Goal: Find specific page/section: Find specific page/section

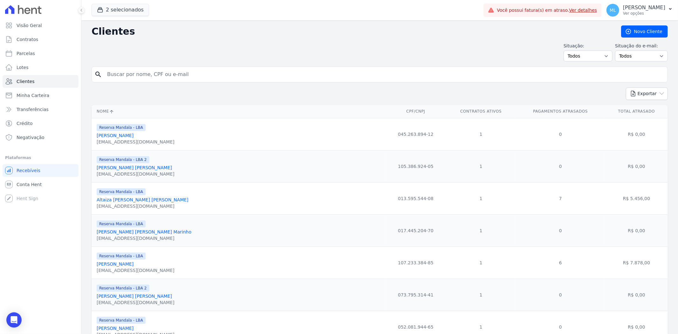
click at [277, 74] on input "search" at bounding box center [383, 74] width 561 height 13
type input "jesse"
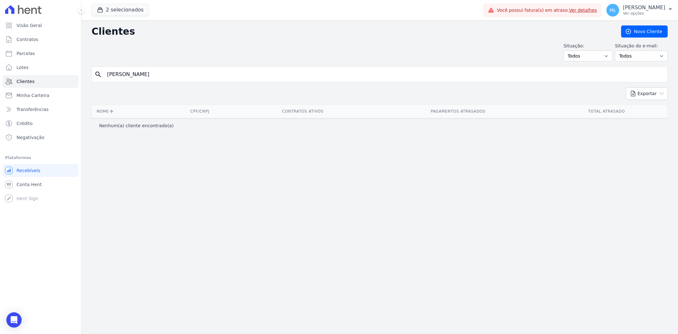
click at [277, 74] on input "jesse" at bounding box center [383, 74] width 561 height 13
type input "jessé"
click at [277, 74] on input "jessé" at bounding box center [383, 74] width 561 height 13
type input "jesé"
drag, startPoint x: 134, startPoint y: 6, endPoint x: 132, endPoint y: 12, distance: 6.2
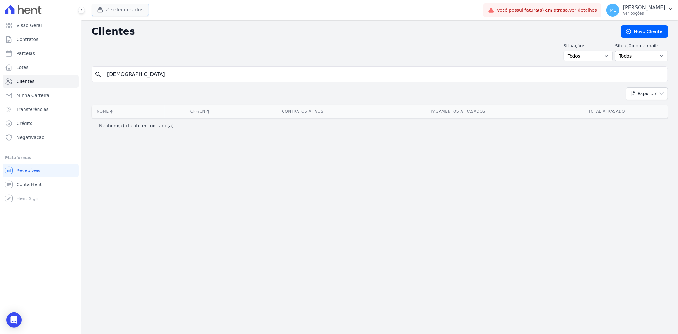
click at [134, 6] on button "2 selecionados" at bounding box center [119, 10] width 57 height 12
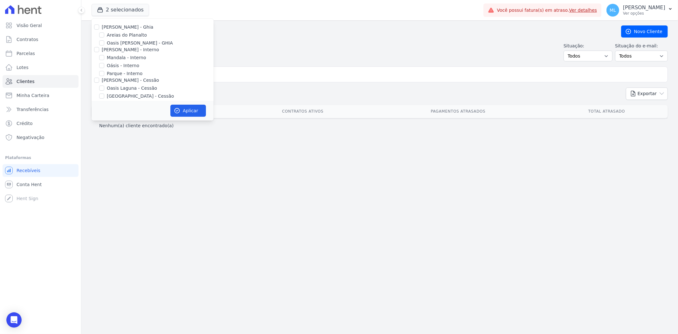
click at [105, 26] on label "Celina Guimaraes - Ghia" at bounding box center [127, 26] width 51 height 5
click at [99, 26] on input "Celina Guimaraes - Ghia" at bounding box center [96, 26] width 5 height 5
checkbox input "true"
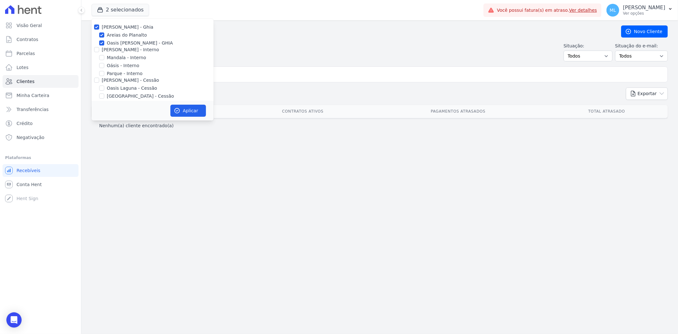
click at [96, 46] on div at bounding box center [96, 49] width 5 height 6
click at [96, 49] on input "Celina Guimarães - Interno" at bounding box center [96, 49] width 5 height 5
checkbox input "true"
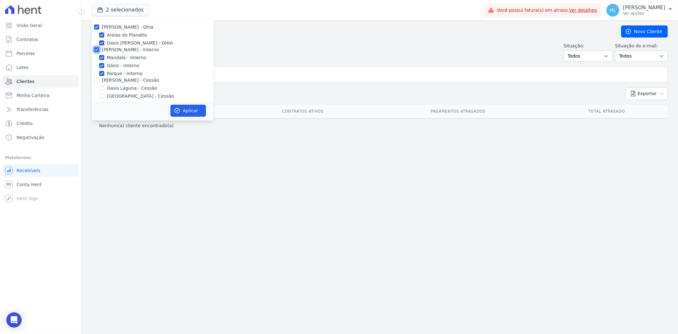
checkbox input "true"
click at [97, 80] on input "Celina Guimaraes - Cessão" at bounding box center [96, 80] width 5 height 5
checkbox input "true"
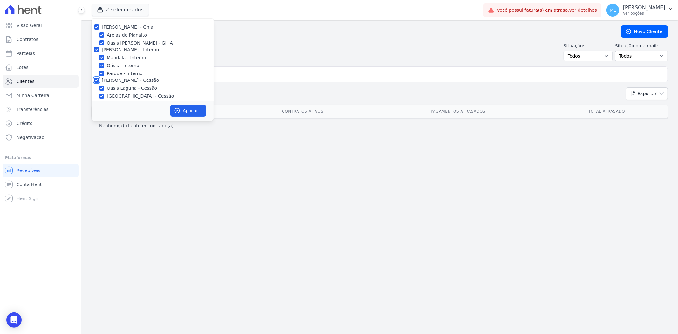
checkbox input "true"
click at [97, 54] on input "Celina Guimaraes - LBA" at bounding box center [96, 52] width 5 height 5
checkbox input "true"
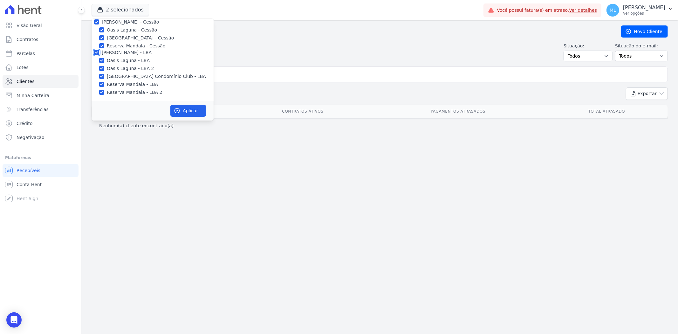
checkbox input "true"
click at [185, 105] on button "Aplicar" at bounding box center [188, 111] width 36 height 12
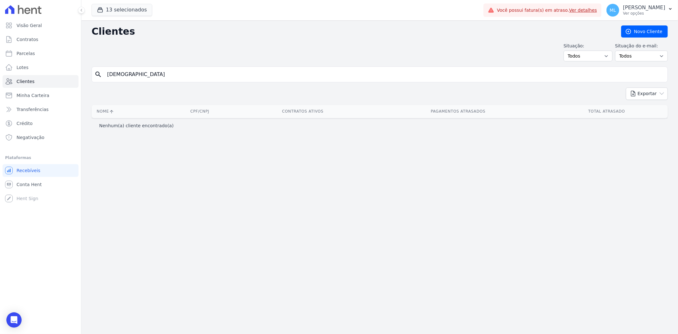
click at [179, 78] on input "jesé" at bounding box center [383, 74] width 561 height 13
type input "jessé"
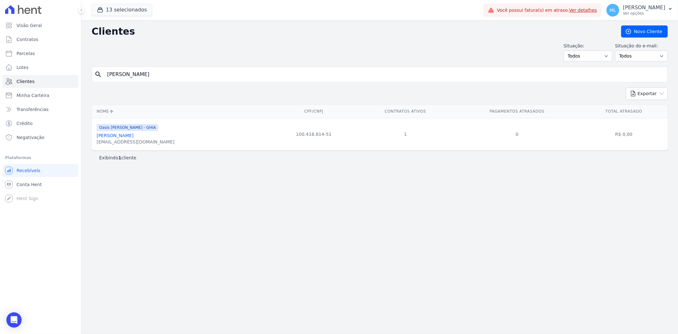
click at [125, 137] on link "Jesse De Souza" at bounding box center [115, 135] width 37 height 5
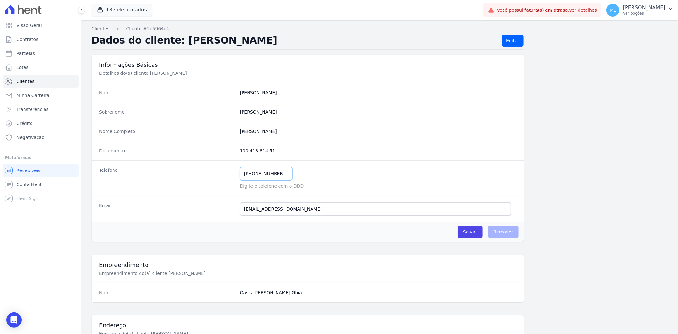
drag, startPoint x: 278, startPoint y: 175, endPoint x: 187, endPoint y: 170, distance: 91.6
click at [187, 170] on div "Telefone (84) 99686-1285 Mensagem de SMS ainda não enviada.. Mensagem de Whatsa…" at bounding box center [307, 177] width 432 height 35
click at [49, 81] on link "Clientes" at bounding box center [41, 81] width 76 height 13
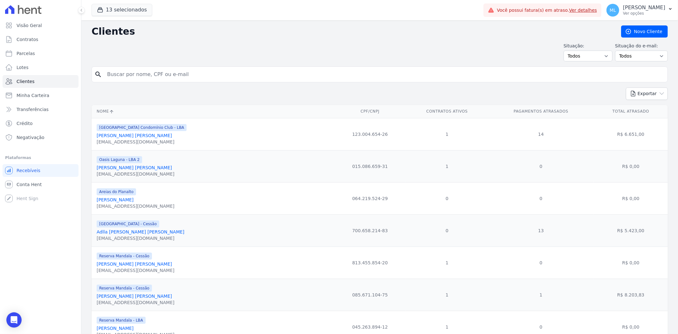
click at [152, 68] on div "search" at bounding box center [379, 74] width 576 height 16
click at [151, 71] on input "search" at bounding box center [383, 74] width 561 height 13
type input "carlos fernandes"
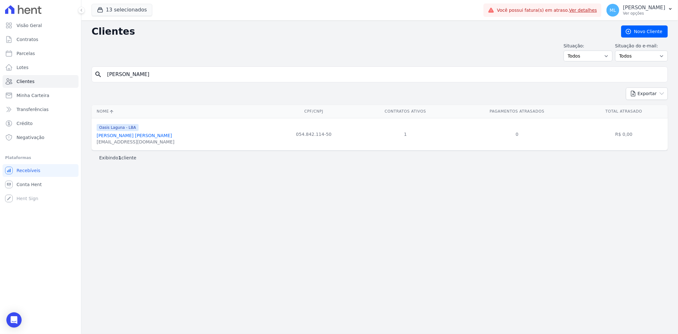
click at [151, 135] on link "Carlos Fernandes De Oliveira" at bounding box center [134, 135] width 75 height 5
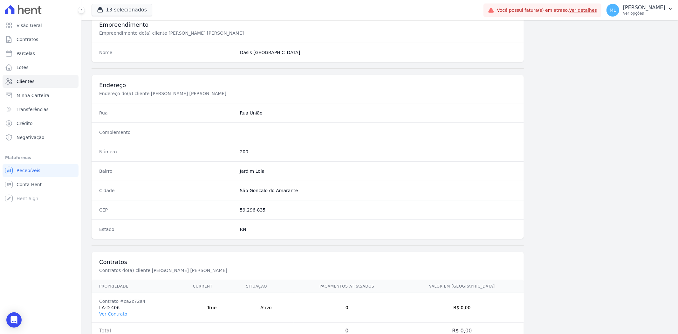
scroll to position [262, 0]
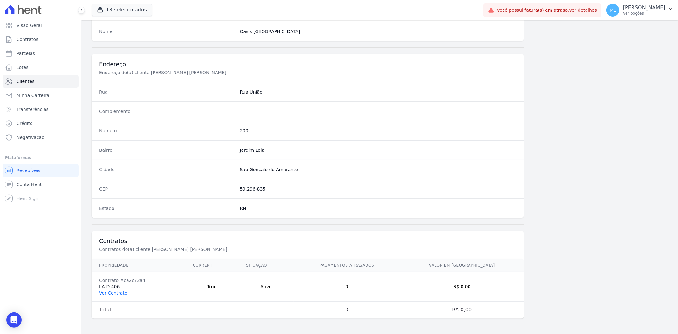
click at [123, 290] on link "Ver Contrato" at bounding box center [113, 292] width 28 height 5
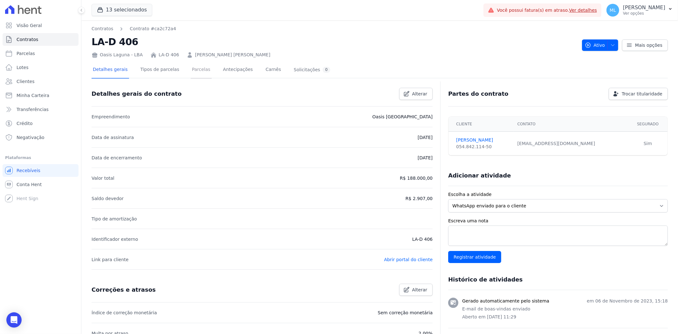
click at [191, 67] on link "Parcelas" at bounding box center [201, 70] width 21 height 17
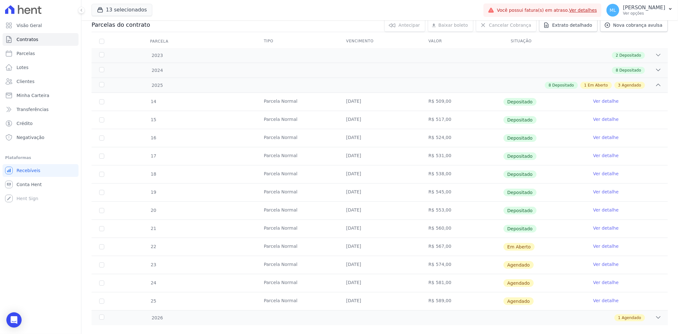
scroll to position [81, 0]
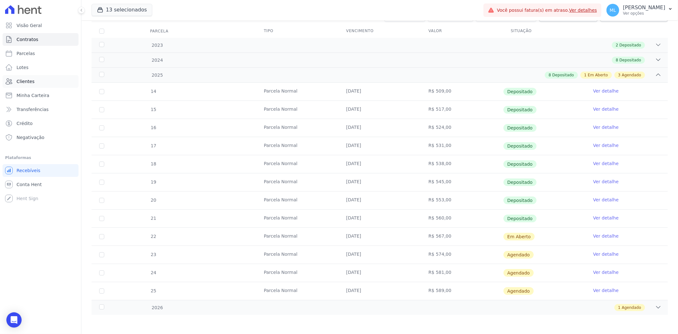
click at [29, 78] on link "Clientes" at bounding box center [41, 81] width 76 height 13
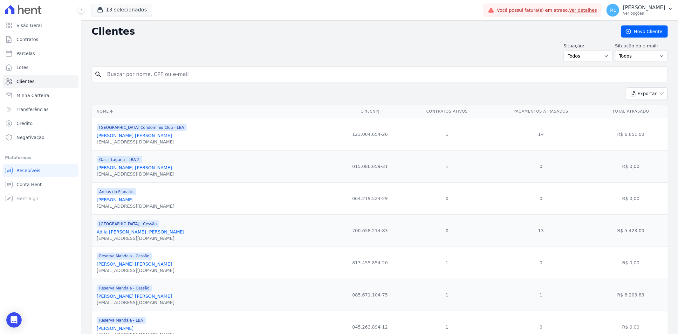
click at [158, 74] on input "search" at bounding box center [383, 74] width 561 height 13
type input "mayrane"
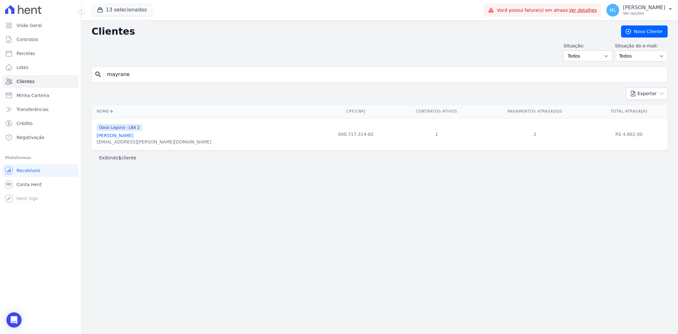
click at [139, 135] on div "Mayrane Silva Soares" at bounding box center [154, 135] width 115 height 6
click at [130, 137] on link "Mayrane Silva Soares" at bounding box center [115, 135] width 37 height 5
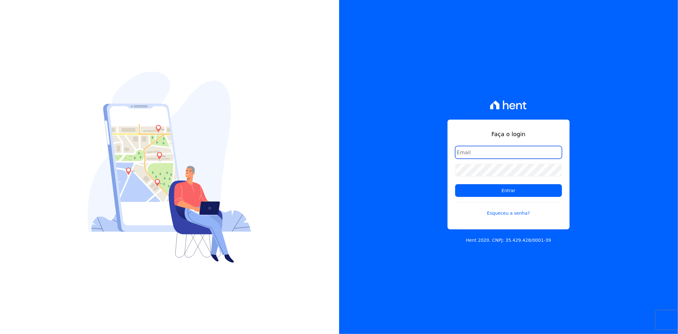
type input "[EMAIL_ADDRESS][DOMAIN_NAME]"
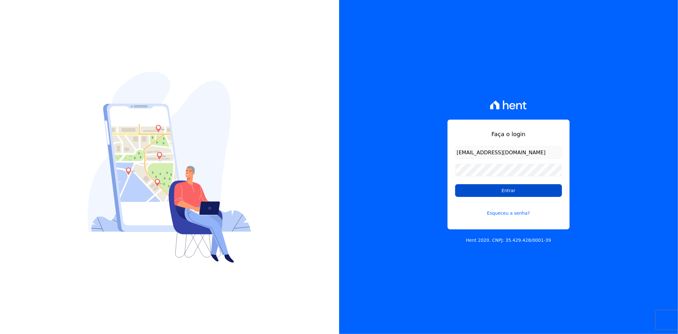
click at [485, 191] on input "Entrar" at bounding box center [508, 190] width 107 height 13
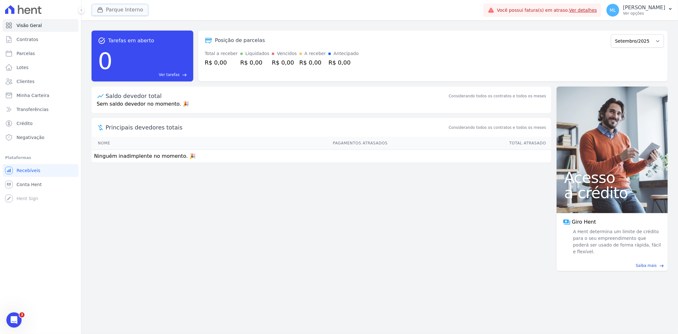
click at [116, 5] on button "Parque Interno" at bounding box center [119, 10] width 57 height 12
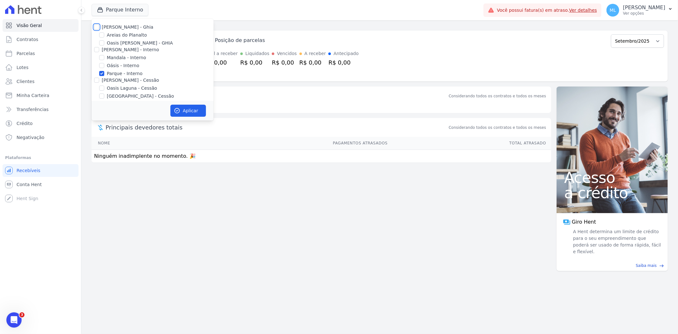
click at [94, 24] on input "[PERSON_NAME] - Ghia" at bounding box center [96, 26] width 5 height 5
checkbox input "true"
click at [96, 49] on input "[PERSON_NAME] - Interno" at bounding box center [96, 49] width 5 height 5
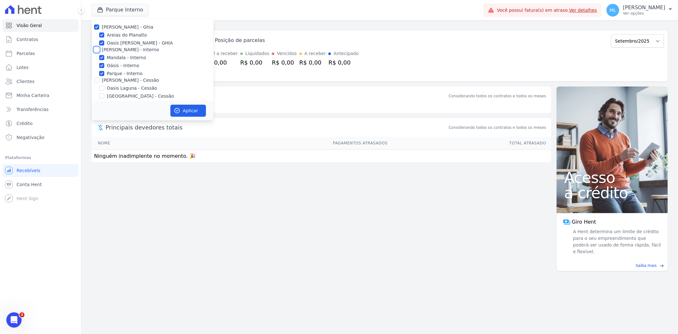
checkbox input "true"
click at [95, 44] on input "Celina Guimaraes - Cessão" at bounding box center [96, 44] width 5 height 5
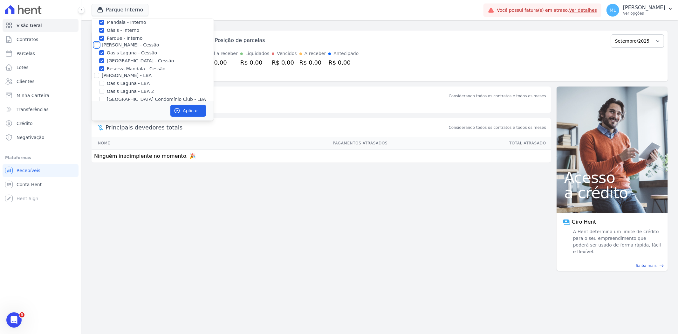
checkbox input "true"
click at [94, 73] on input "Celina Guimaraes - LBA" at bounding box center [96, 75] width 5 height 5
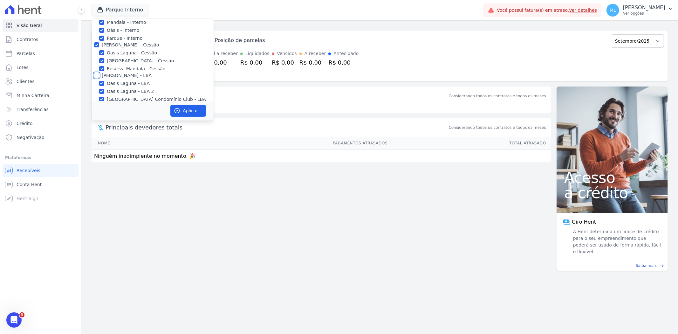
checkbox input "true"
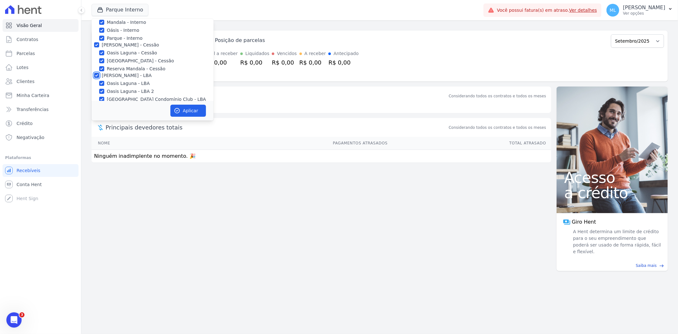
checkbox input "true"
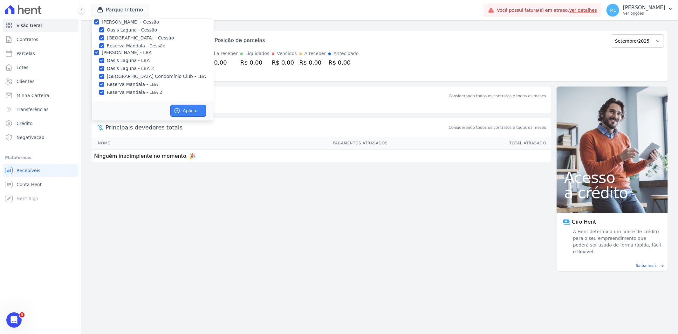
click at [195, 114] on button "Aplicar" at bounding box center [188, 111] width 36 height 12
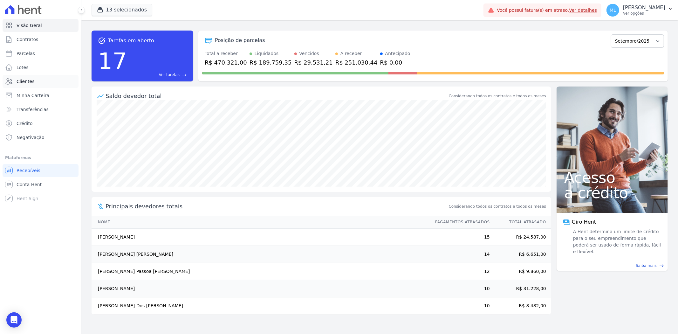
click at [46, 74] on ul "Visão Geral Contratos Parcelas Lotes Clientes Minha Carteira Transferências Cré…" at bounding box center [41, 81] width 76 height 125
click at [44, 79] on link "Clientes" at bounding box center [41, 81] width 76 height 13
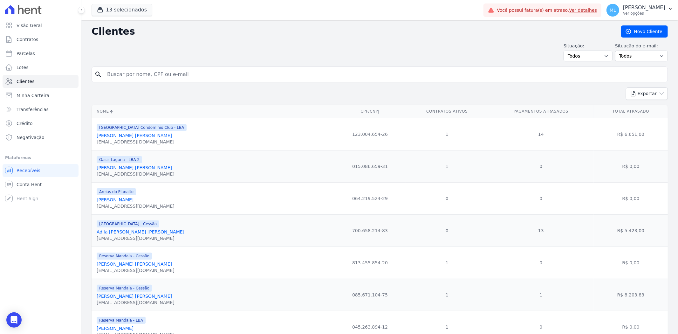
click at [219, 74] on input "search" at bounding box center [383, 74] width 561 height 13
type input "mayrane"
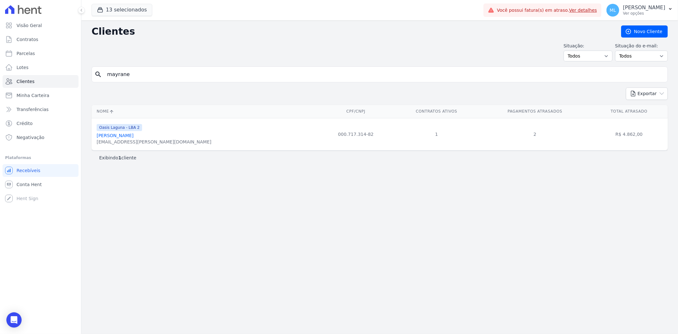
click at [94, 185] on div "Clientes Novo Cliente Situação: Todos Adimplentes Inadimplentes Situação do e-m…" at bounding box center [379, 176] width 596 height 313
